Goal: Task Accomplishment & Management: Complete application form

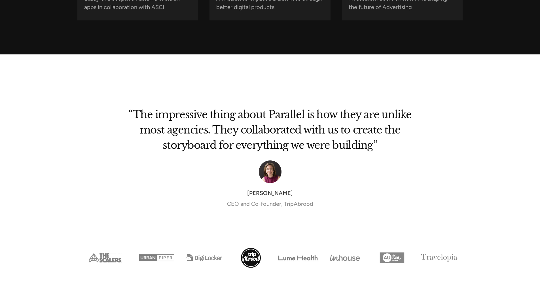
scroll to position [2333, 0]
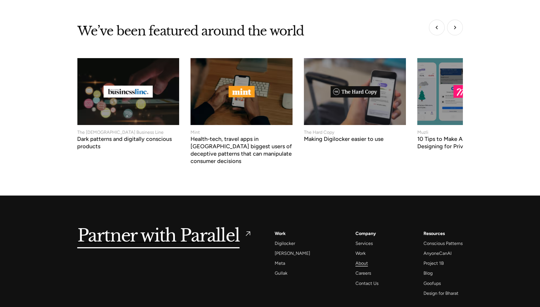
click at [356, 260] on div "About" at bounding box center [362, 264] width 12 height 8
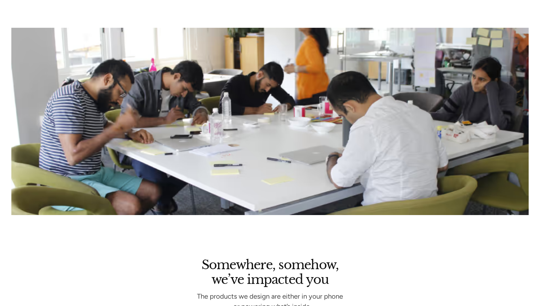
scroll to position [1225, 0]
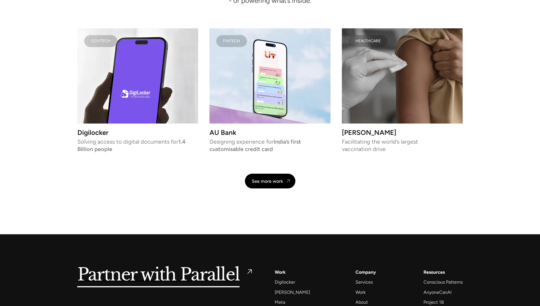
click at [165, 275] on h5 "Partner with Parallel" at bounding box center [158, 275] width 163 height 13
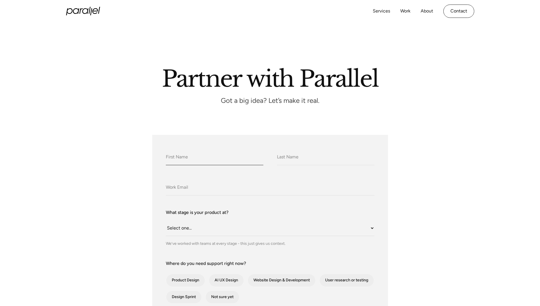
click at [214, 157] on input "What do we call you?" at bounding box center [215, 158] width 98 height 16
type input "[PERSON_NAME]"
click at [326, 157] on input "What do we call you?" at bounding box center [326, 158] width 98 height 16
type input "[PERSON_NAME]"
click at [270, 188] on input "Company Email" at bounding box center [270, 188] width 209 height 16
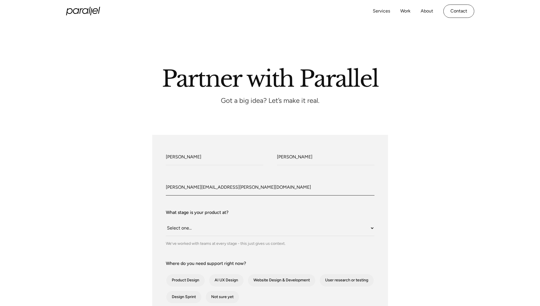
type input "[PERSON_NAME][EMAIL_ADDRESS][PERSON_NAME][DOMAIN_NAME]"
click at [270, 228] on select "Select one... Still an idea Building MVP Live with early users Scaling fast Som…" at bounding box center [270, 229] width 209 height 16
select select "Still an idea"
click at [166, 221] on select "Select one... Still an idea Building MVP Live with early users Scaling fast Som…" at bounding box center [270, 229] width 209 height 16
click at [185, 281] on div "contact-form" at bounding box center [185, 280] width 39 height 13
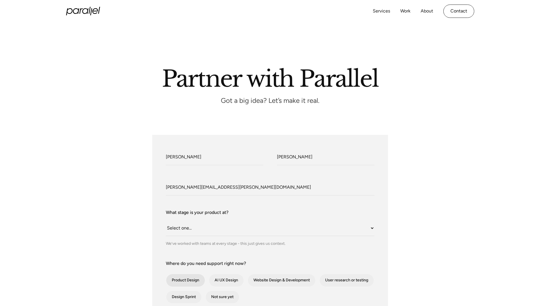
click at [176, 281] on input "Product Design" at bounding box center [174, 281] width 4 height 4
checkbox input "true"
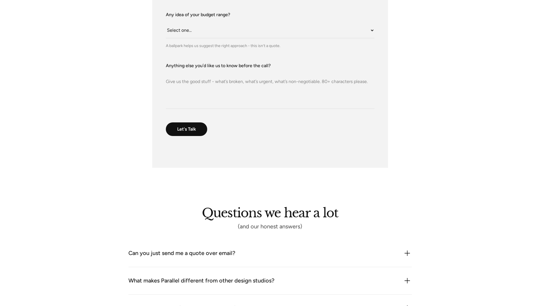
click at [270, 89] on textarea "Anything else you’d like us to know before the call?" at bounding box center [270, 89] width 209 height 40
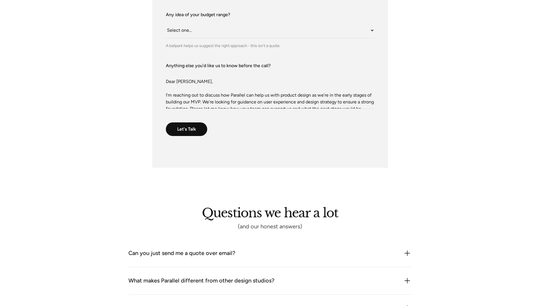
scroll to position [30, 0]
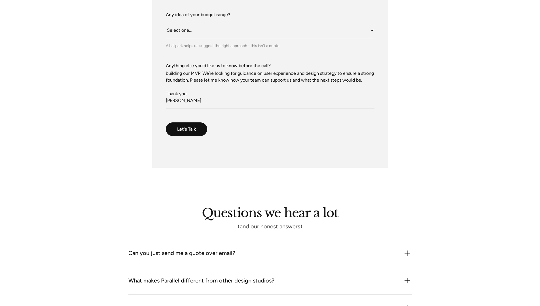
type textarea "Dear Robin Dhanwani, I’m reaching out to discuss how Parallel can help us with …"
click at [270, 254] on div "Can you just send me a quote over email?" at bounding box center [270, 253] width 284 height 9
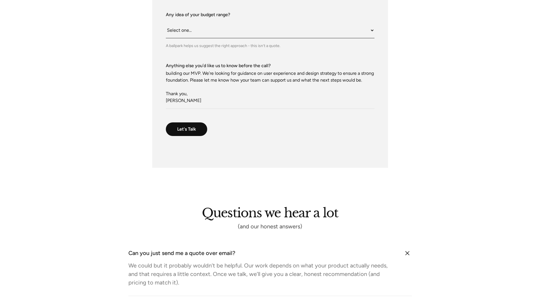
click at [270, 30] on select "Select one... Under $10K $10K–$25K $25K–$50K $50K+" at bounding box center [270, 31] width 209 height 16
select select "Under $10K"
click at [166, 23] on select "Select one... Under $10K $10K–$25K $25K–$50K $50K+" at bounding box center [270, 31] width 209 height 16
